Goal: Transaction & Acquisition: Book appointment/travel/reservation

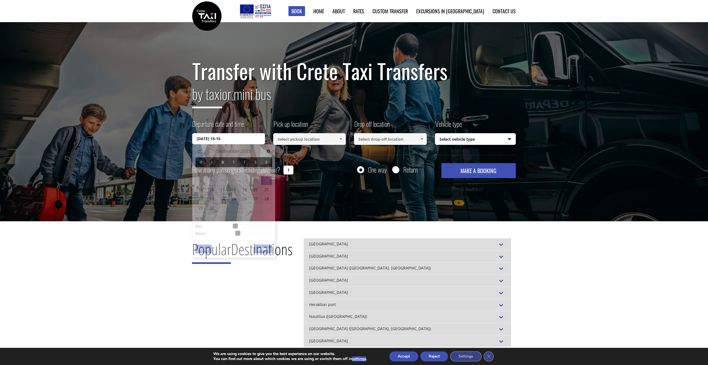
click at [223, 138] on input "14/09/2025 15:15" at bounding box center [228, 138] width 73 height 11
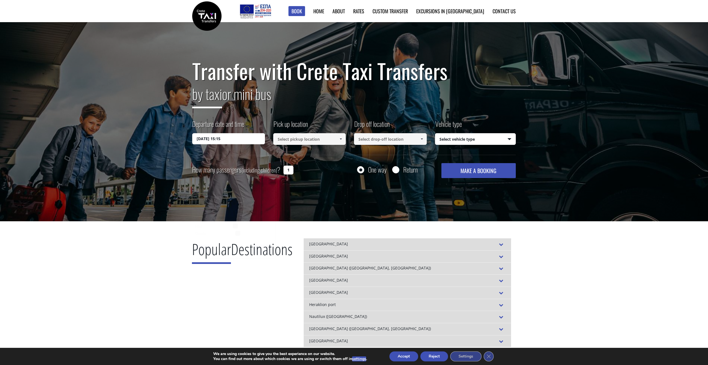
click at [113, 174] on div "Transfer with Crete Taxi Transfers by taxi or mini bus Departure date and time …" at bounding box center [354, 121] width 708 height 199
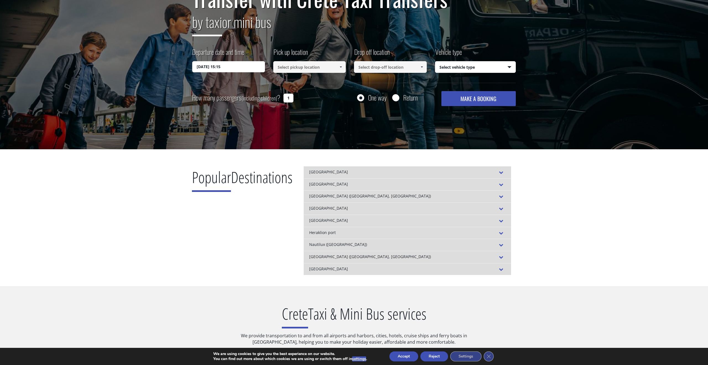
scroll to position [69, 0]
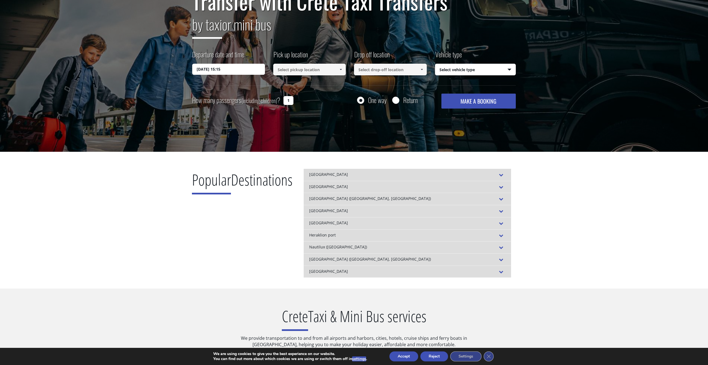
click at [231, 68] on input "14/09/2025 15:15" at bounding box center [228, 69] width 73 height 11
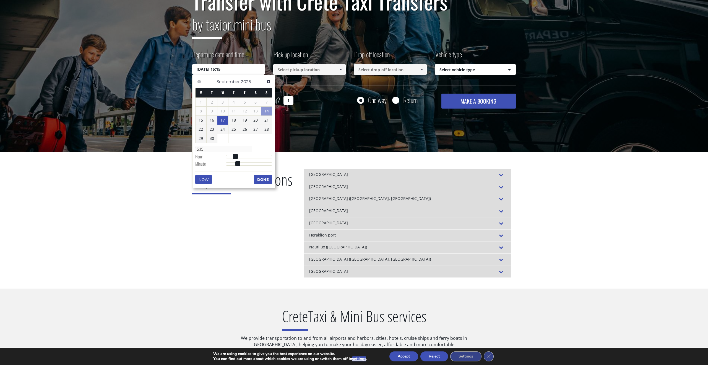
click at [224, 121] on link "17" at bounding box center [222, 120] width 11 height 9
type input "17/09/2025 06:00"
type input "06:00"
click at [238, 157] on div at bounding box center [249, 156] width 46 height 3
type input "17/09/2025 05:00"
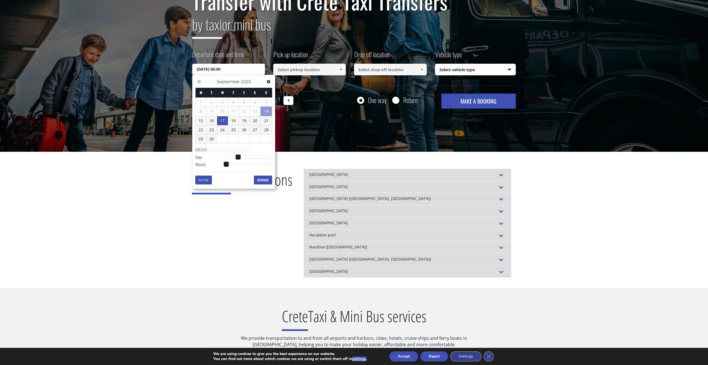
type input "05:00"
type input "17/09/2025 04:00"
type input "04:00"
type input "17/09/2025 03:00"
type input "03:00"
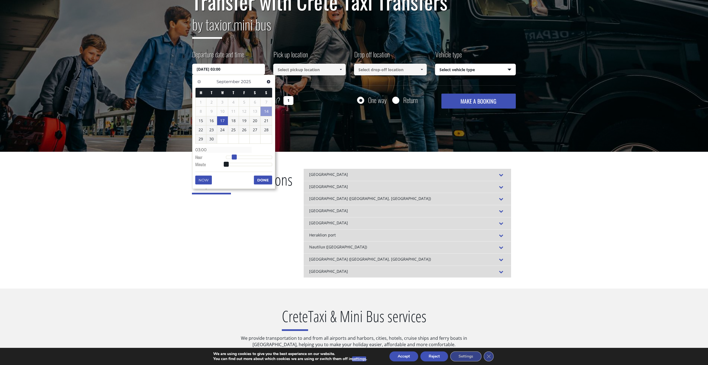
type input "17/09/2025 02:00"
type input "02:00"
type input "17/09/2025 01:00"
type input "01:00"
type input "17/09/2025 00:00"
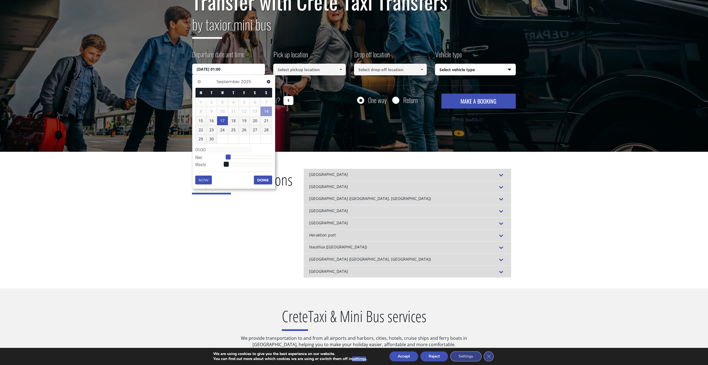
type input "00:00"
type input "17/09/2025 01:00"
type input "01:00"
drag, startPoint x: 237, startPoint y: 157, endPoint x: 227, endPoint y: 157, distance: 9.7
click at [227, 157] on span at bounding box center [228, 156] width 5 height 5
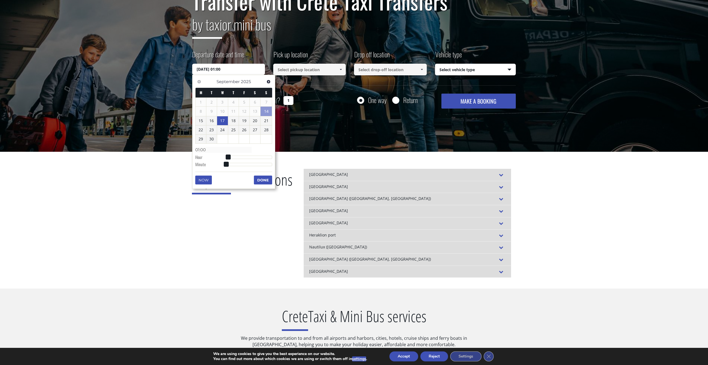
click at [224, 120] on link "17" at bounding box center [222, 120] width 11 height 9
type input "17/09/2025 01:00"
type input "01:00"
click at [226, 157] on span at bounding box center [228, 156] width 5 height 5
click at [262, 181] on button "Done" at bounding box center [263, 179] width 18 height 9
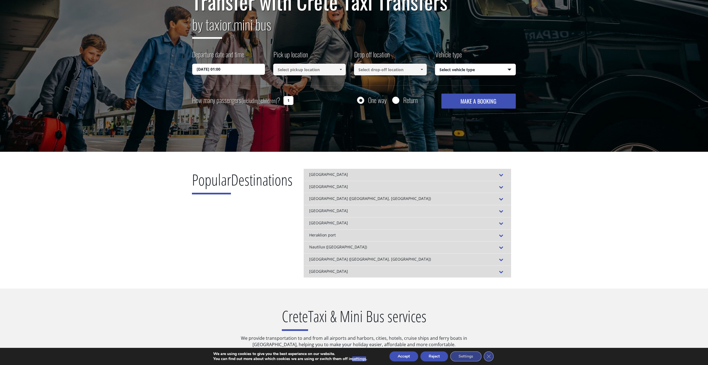
click at [304, 69] on input at bounding box center [309, 70] width 73 height 12
click at [341, 69] on span at bounding box center [341, 69] width 4 height 4
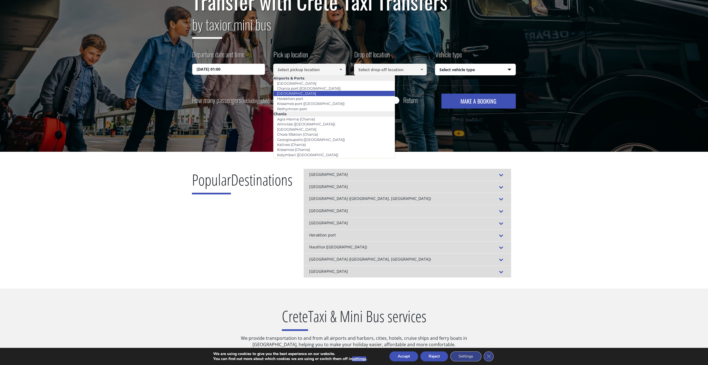
click at [306, 94] on link "[GEOGRAPHIC_DATA]" at bounding box center [296, 93] width 46 height 8
type input "[GEOGRAPHIC_DATA]"
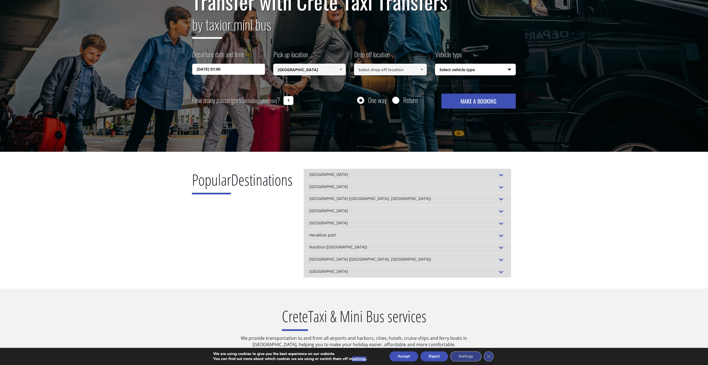
click at [386, 68] on input at bounding box center [390, 70] width 73 height 12
click at [288, 101] on input "1" at bounding box center [289, 100] width 10 height 9
drag, startPoint x: 290, startPoint y: 100, endPoint x: 281, endPoint y: 100, distance: 9.1
click at [281, 100] on div "How many passengers (including children) ? 1" at bounding box center [249, 101] width 114 height 14
type input "5"
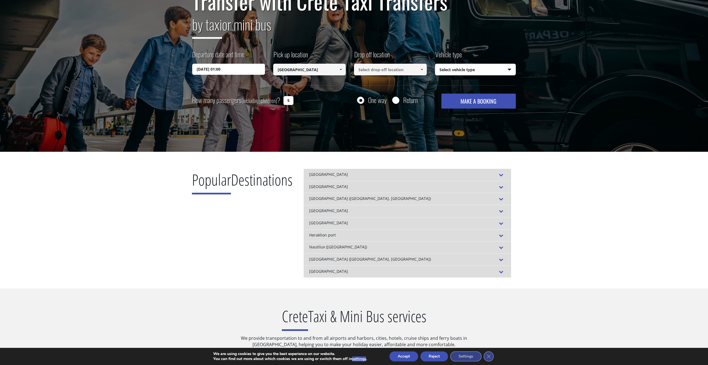
click at [400, 71] on input at bounding box center [390, 70] width 73 height 12
type input "kar"
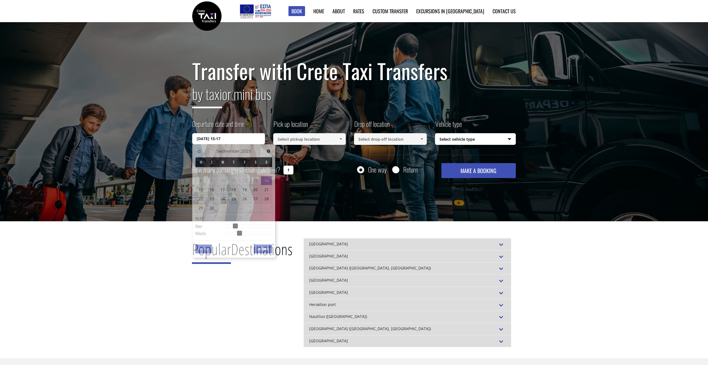
click at [232, 135] on input "[DATE] 15:17" at bounding box center [228, 138] width 73 height 11
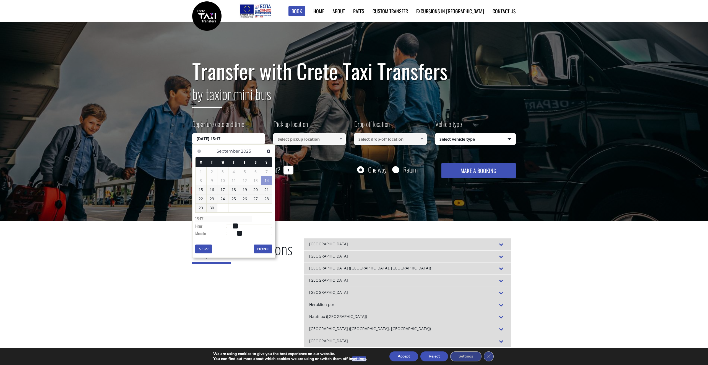
click at [325, 138] on input at bounding box center [309, 139] width 73 height 12
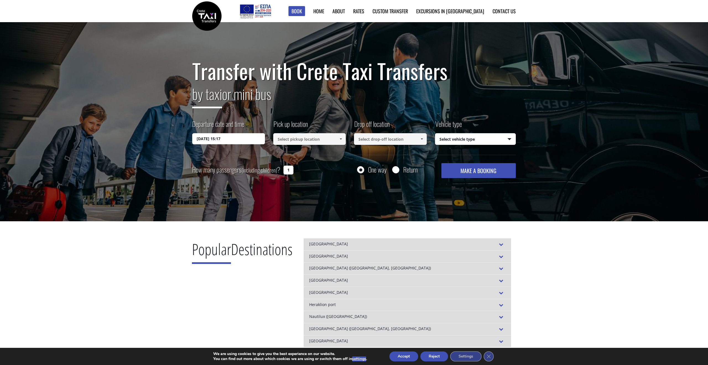
click at [386, 138] on input at bounding box center [390, 139] width 73 height 12
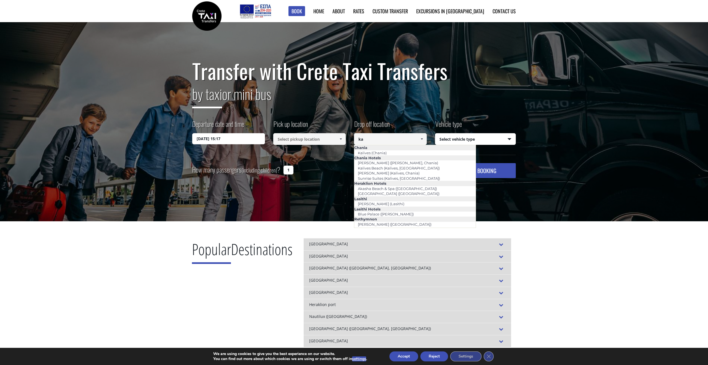
type input "k"
